Goal: Task Accomplishment & Management: Manage account settings

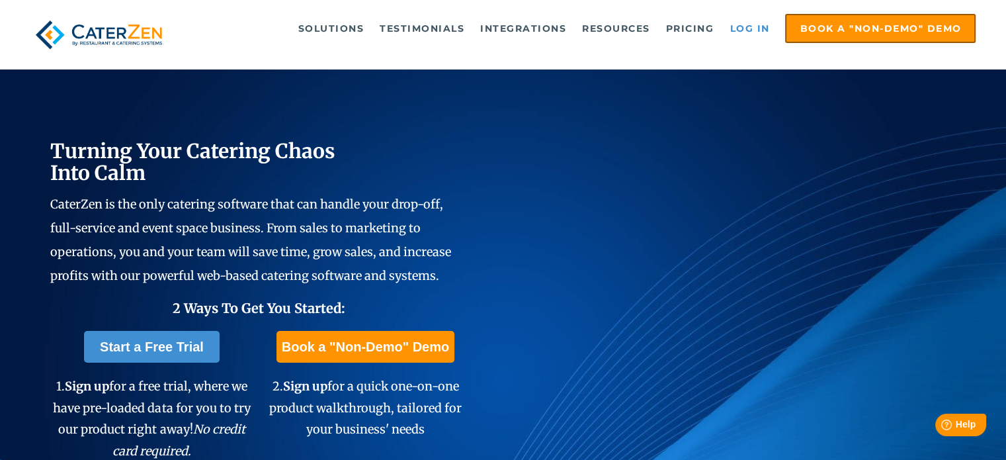
click at [741, 28] on link "Log in" at bounding box center [749, 28] width 53 height 26
click at [751, 31] on link "Log in" at bounding box center [749, 28] width 53 height 26
click at [741, 26] on link "Log in" at bounding box center [749, 28] width 53 height 26
click at [728, 20] on link "Log in" at bounding box center [749, 28] width 53 height 26
